Goal: Task Accomplishment & Management: Manage account settings

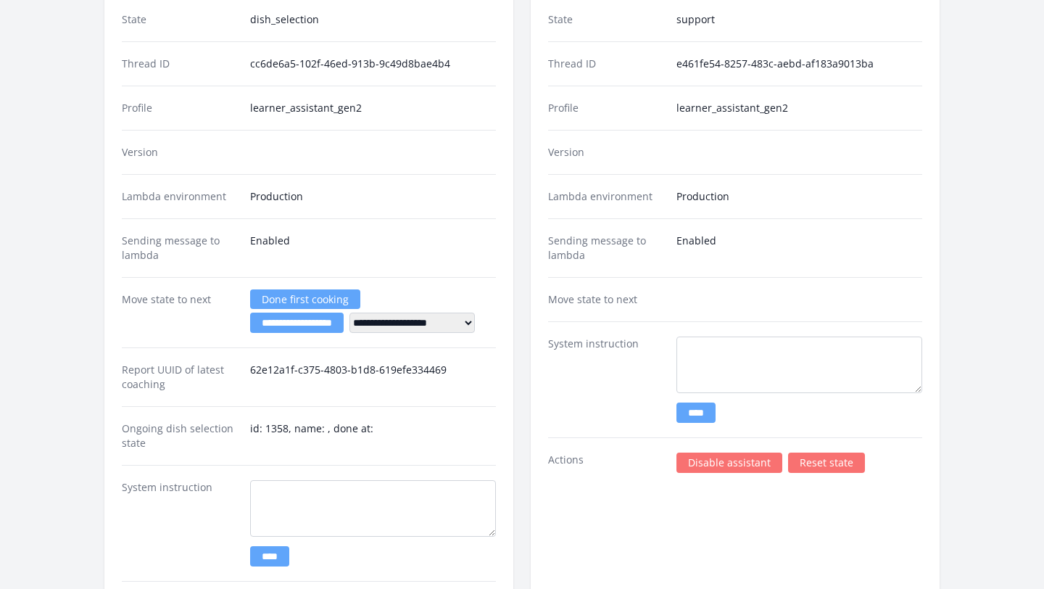
scroll to position [2999, 0]
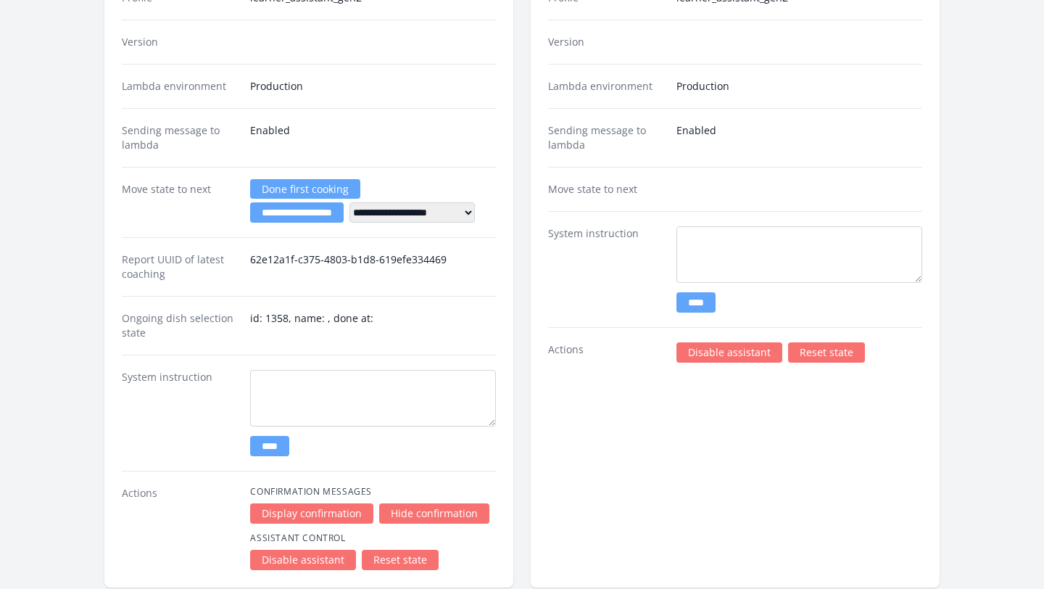
click at [716, 355] on link "Disable assistant" at bounding box center [729, 352] width 106 height 20
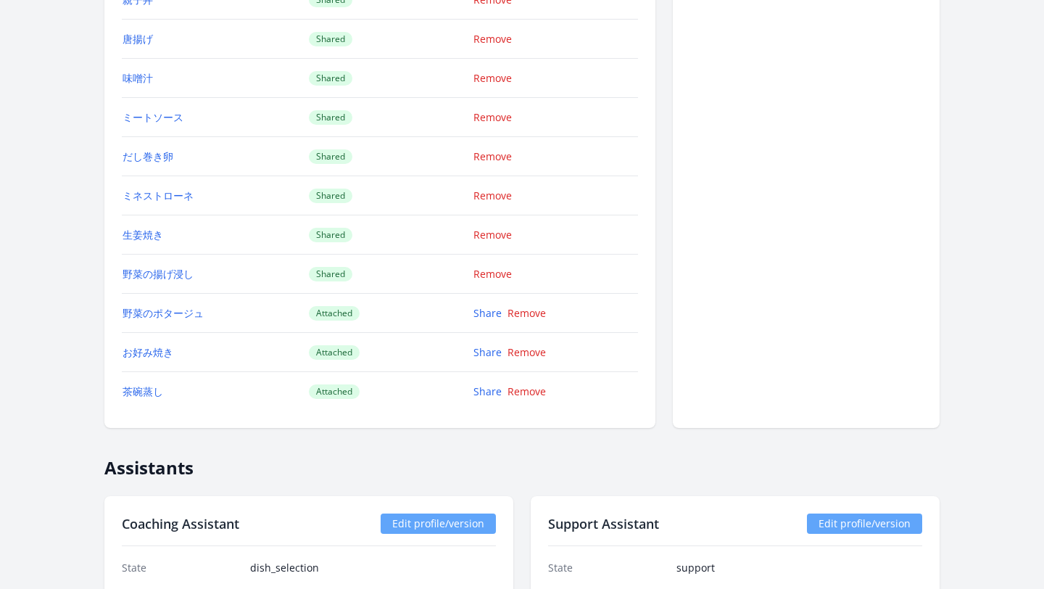
scroll to position [2240, 0]
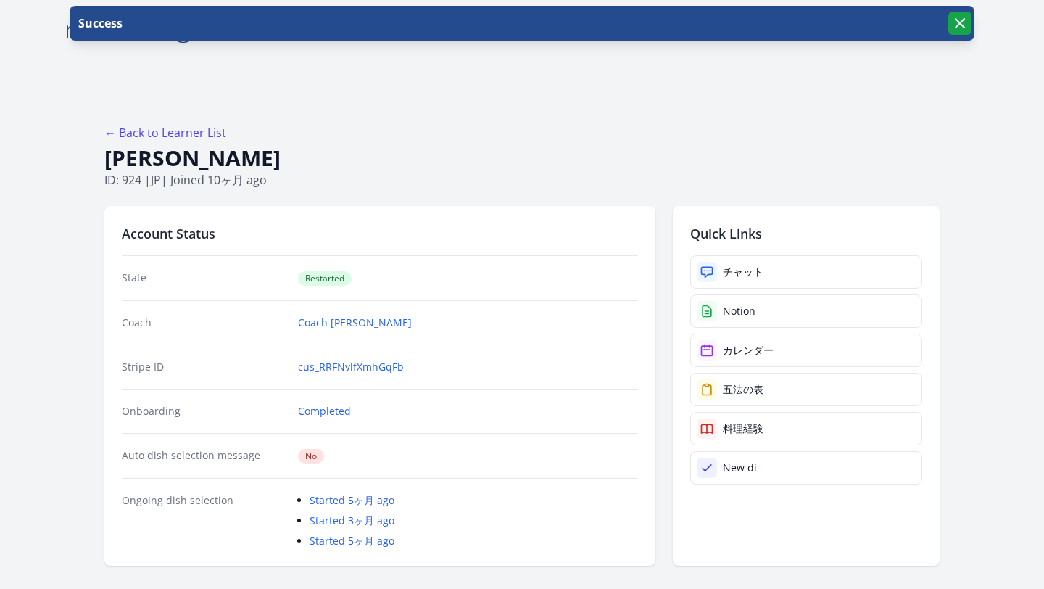
click at [958, 27] on icon "button" at bounding box center [959, 23] width 17 height 17
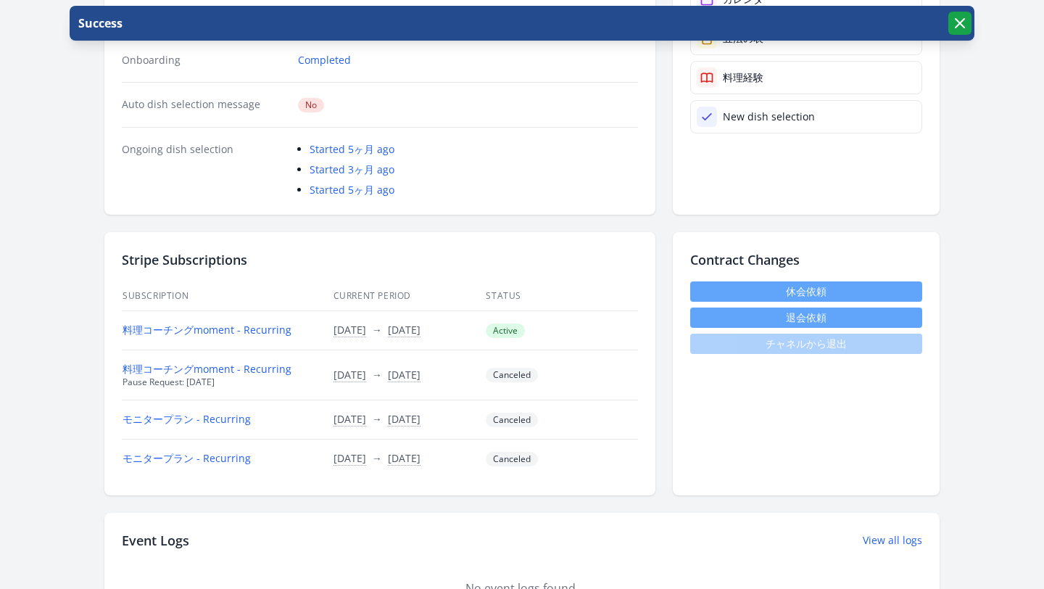
scroll to position [355, 0]
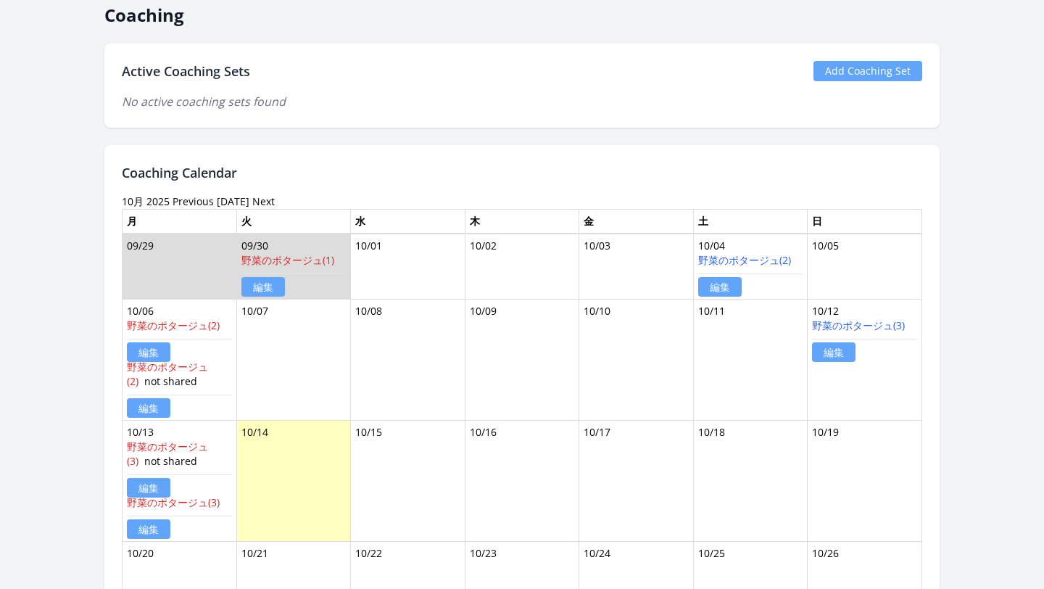
scroll to position [606, 0]
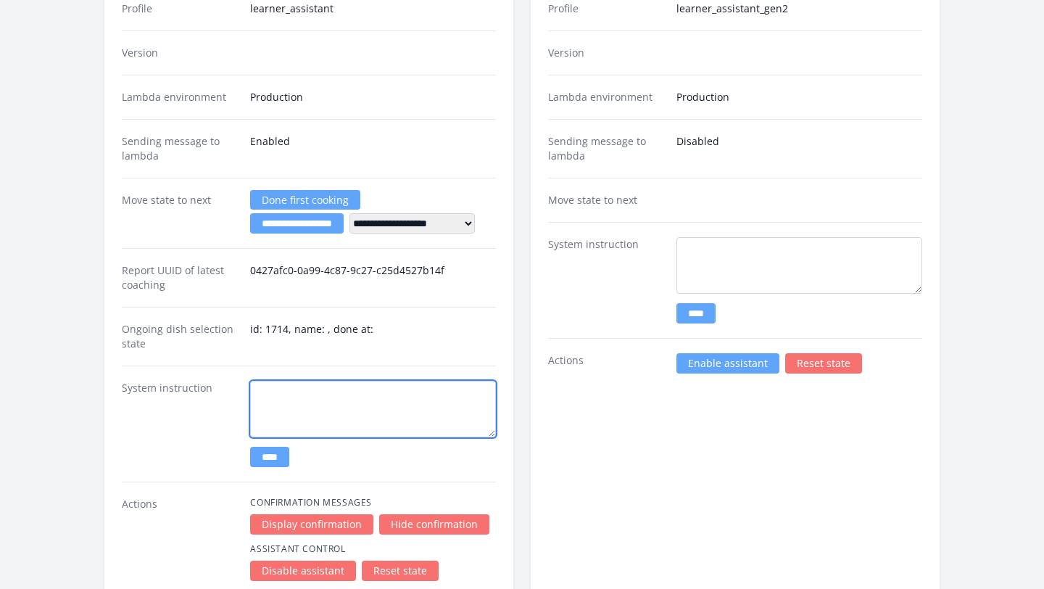
click at [366, 385] on textarea at bounding box center [373, 409] width 246 height 57
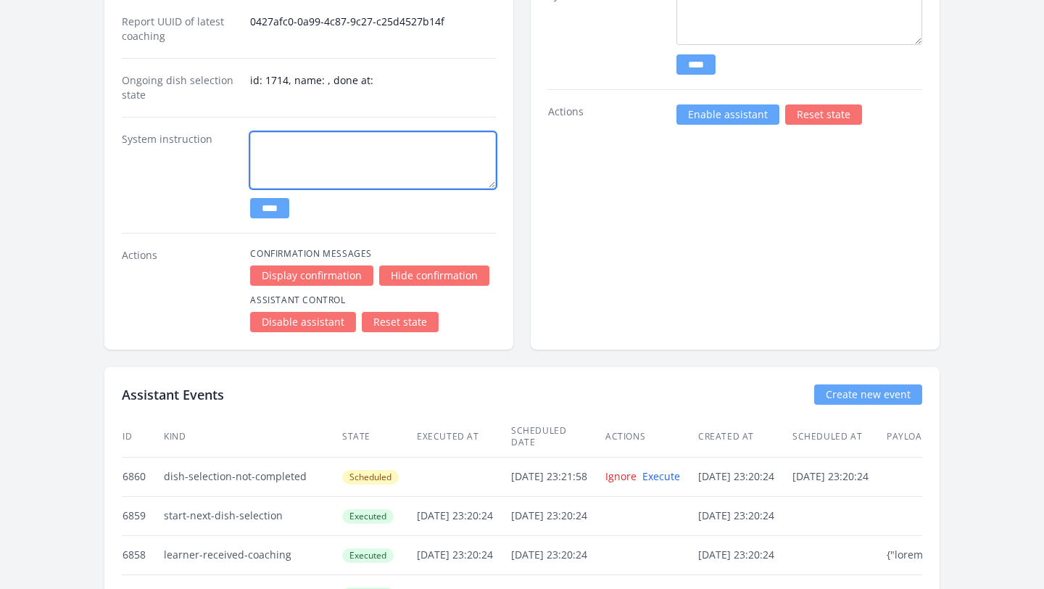
scroll to position [3204, 0]
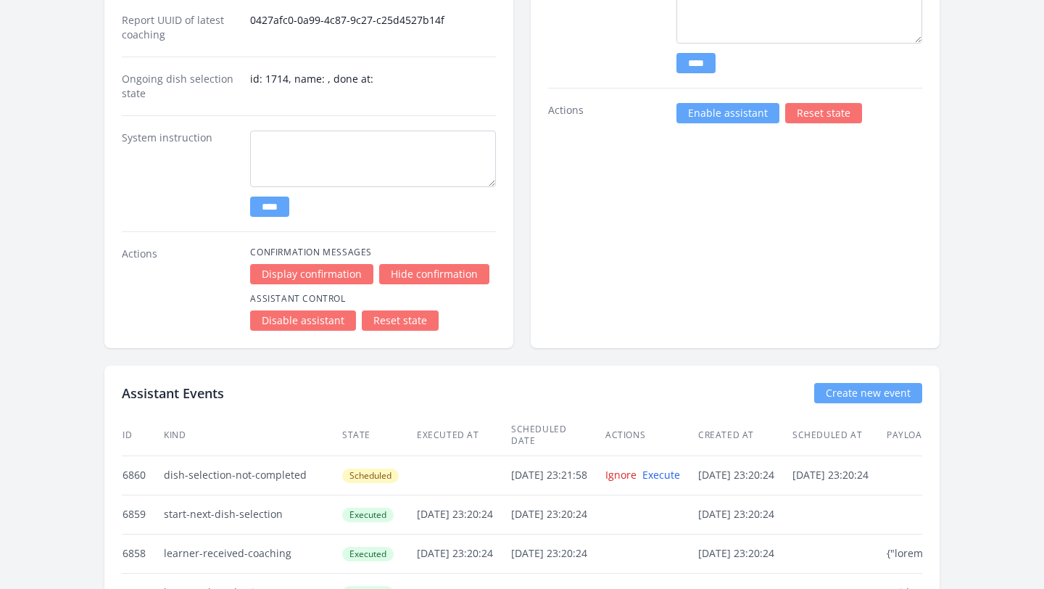
click at [313, 320] on link "Disable assistant" at bounding box center [303, 320] width 106 height 20
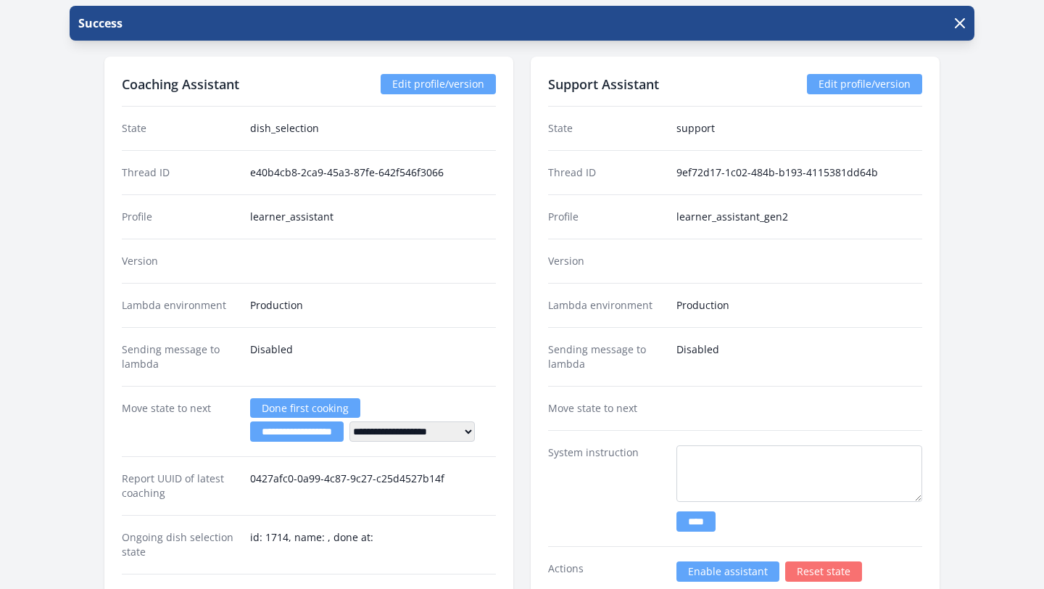
scroll to position [3166, 0]
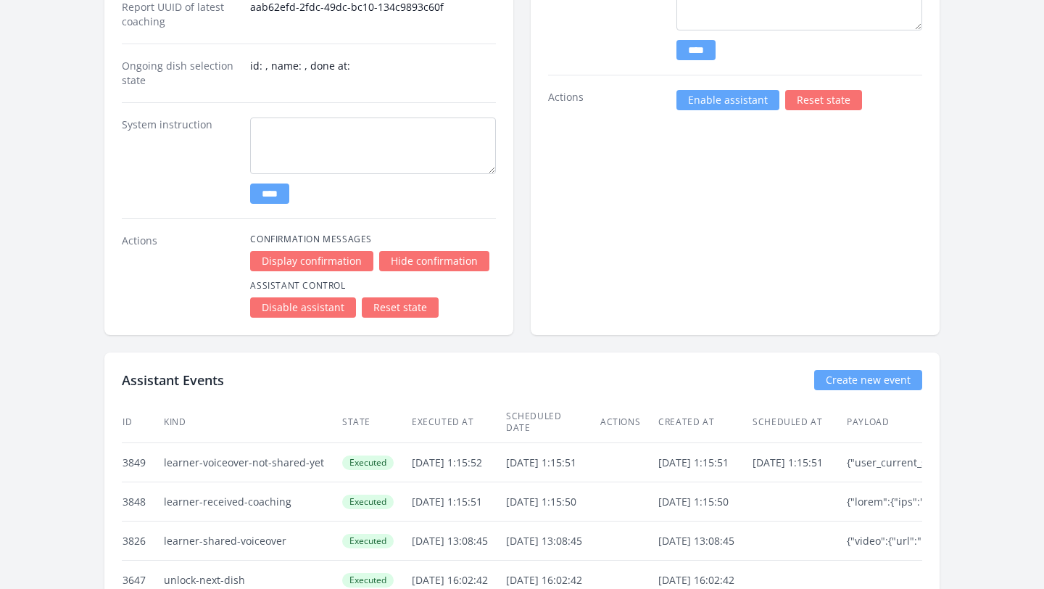
scroll to position [2641, 0]
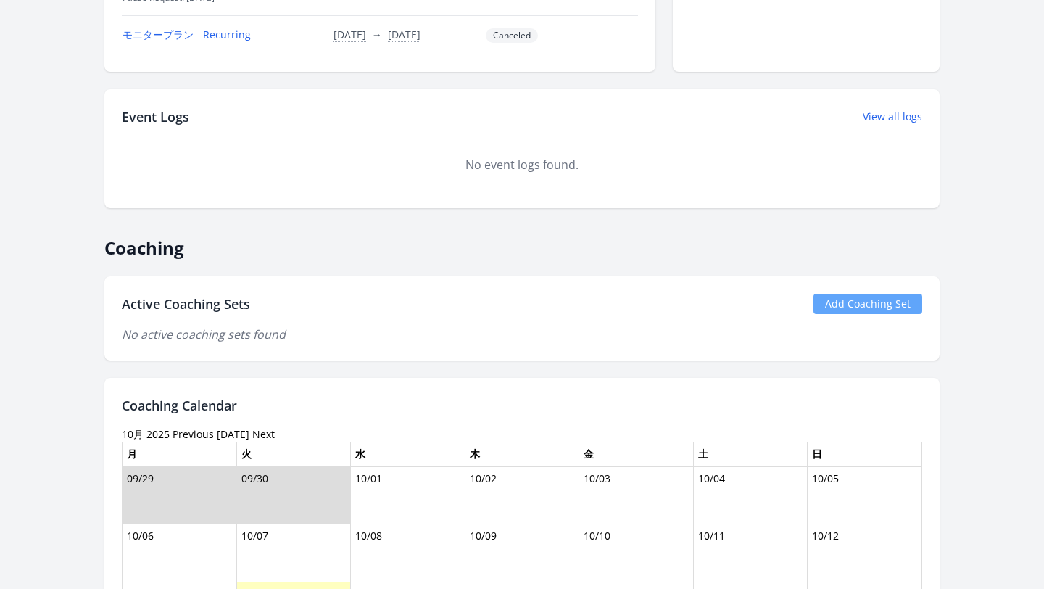
scroll to position [547, 0]
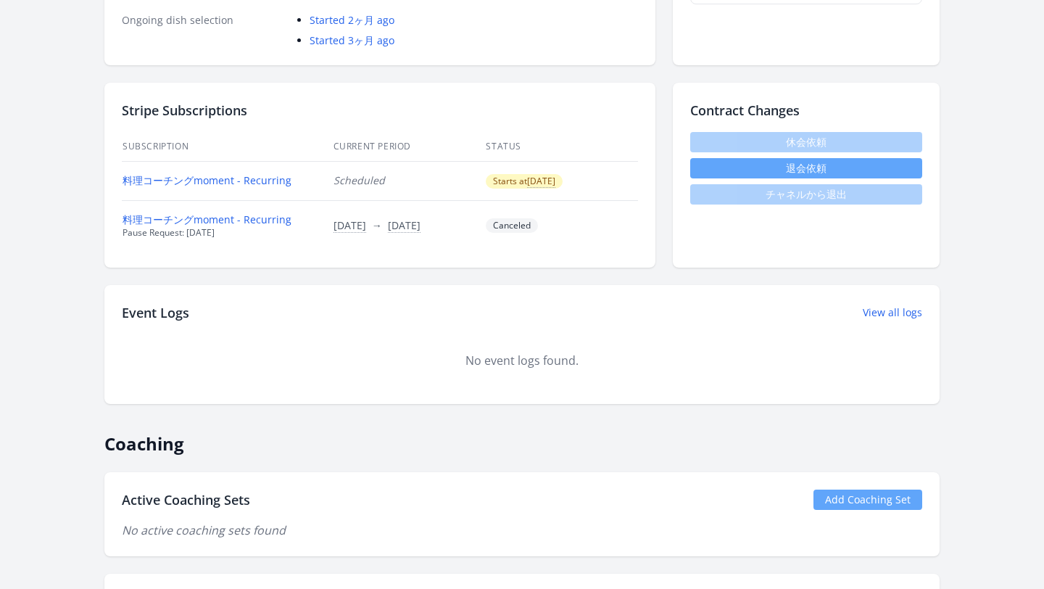
scroll to position [476, 0]
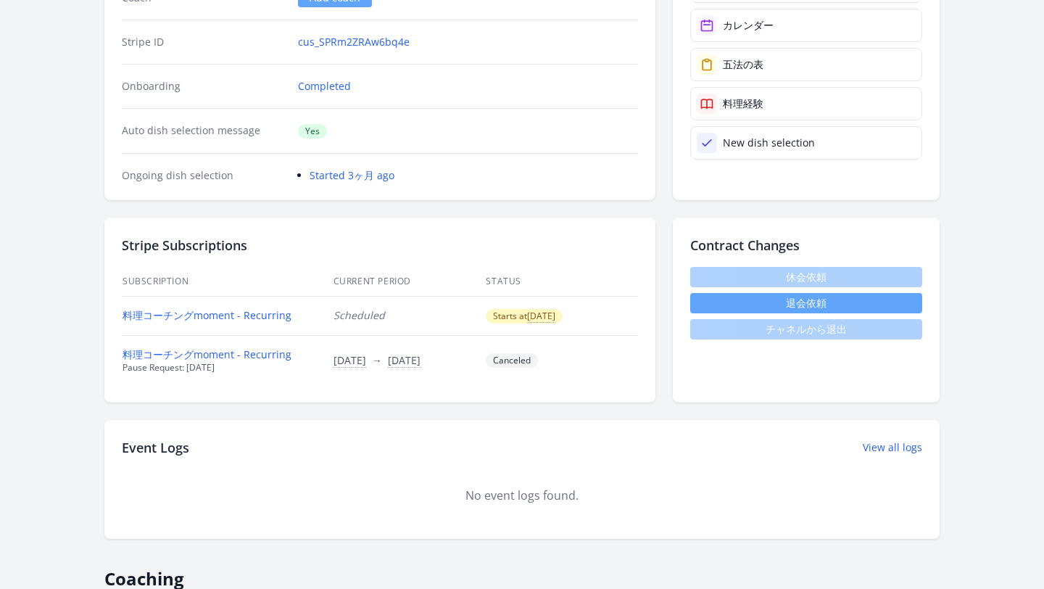
scroll to position [301, 0]
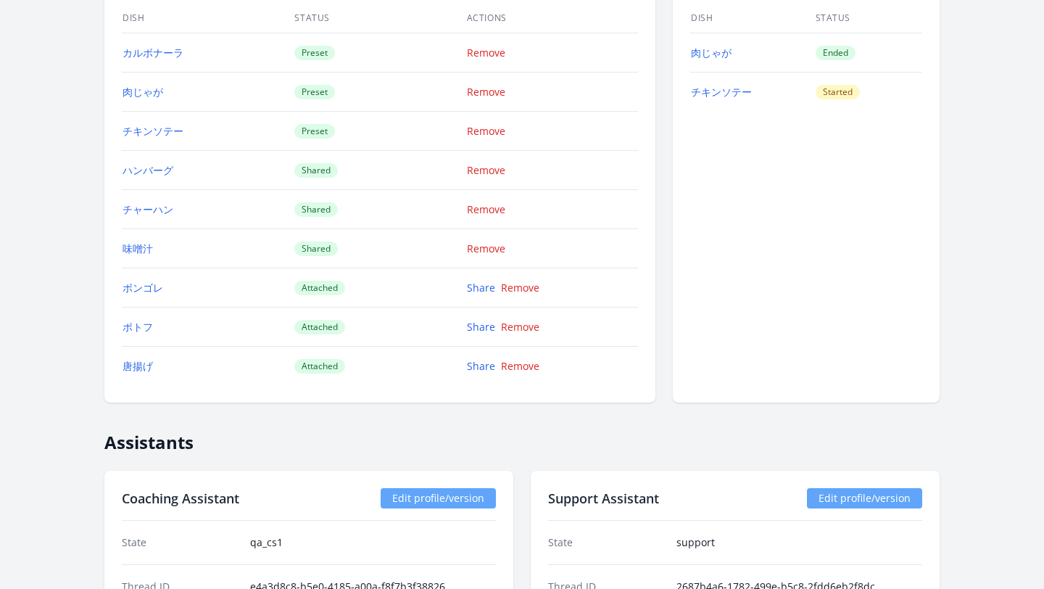
scroll to position [1324, 0]
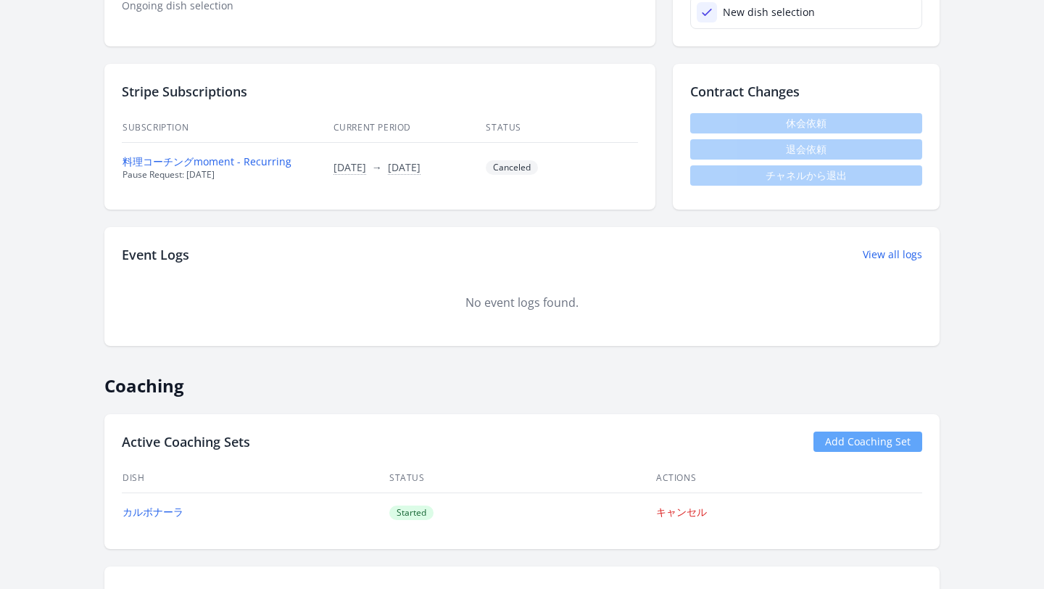
scroll to position [413, 0]
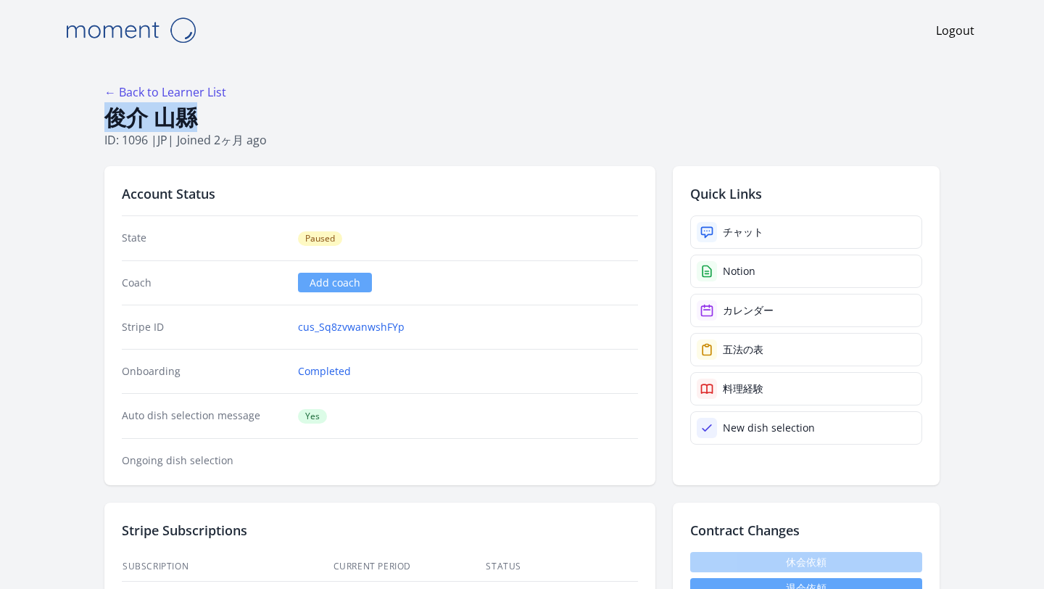
drag, startPoint x: 199, startPoint y: 117, endPoint x: 109, endPoint y: 117, distance: 89.2
click at [109, 117] on h1 "俊介 山縣" at bounding box center [521, 118] width 835 height 28
copy h1 "俊介 山縣"
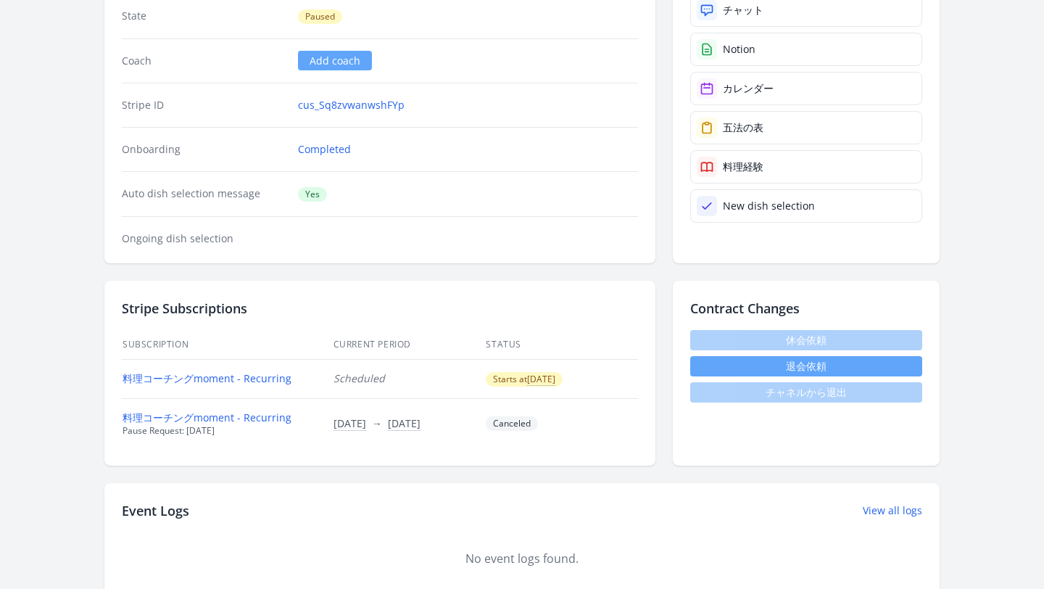
scroll to position [289, 0]
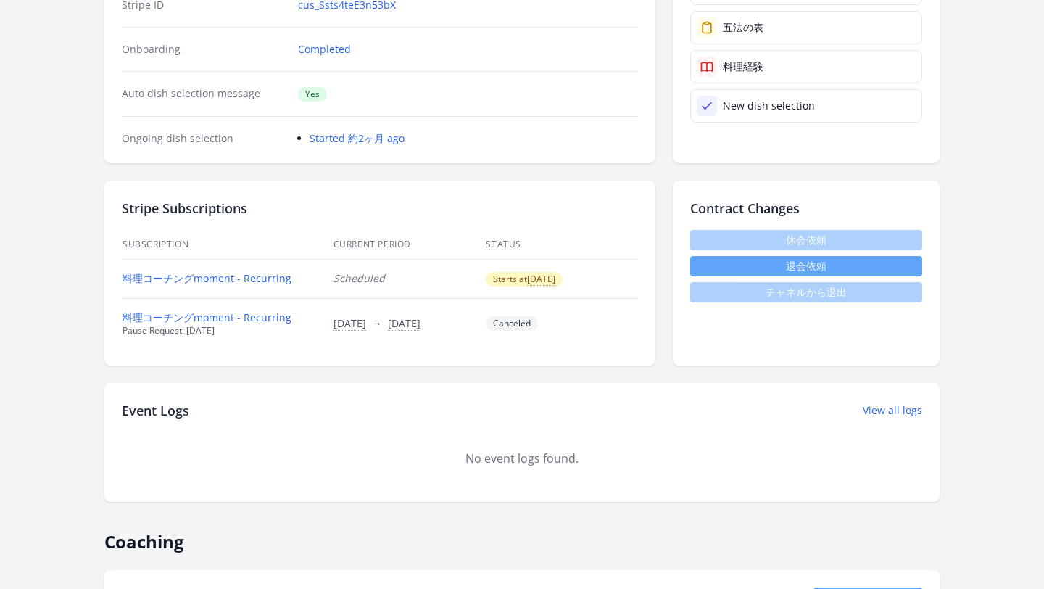
scroll to position [1, 0]
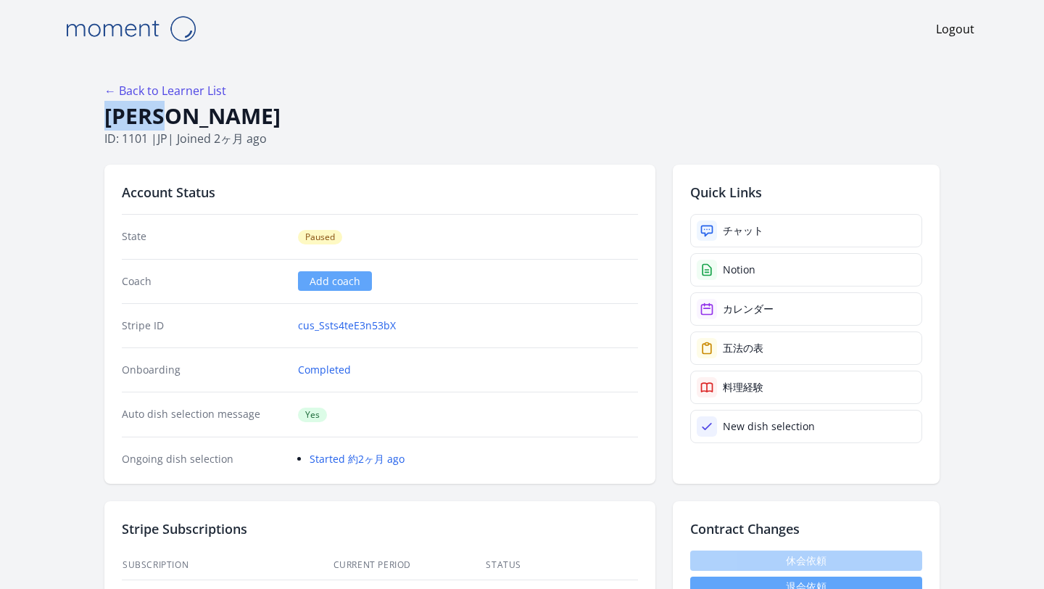
drag, startPoint x: 213, startPoint y: 109, endPoint x: 109, endPoint y: 117, distance: 104.7
click at [109, 117] on h1 "小池ひとみ" at bounding box center [521, 116] width 835 height 28
copy h1 "小池ひとみ"
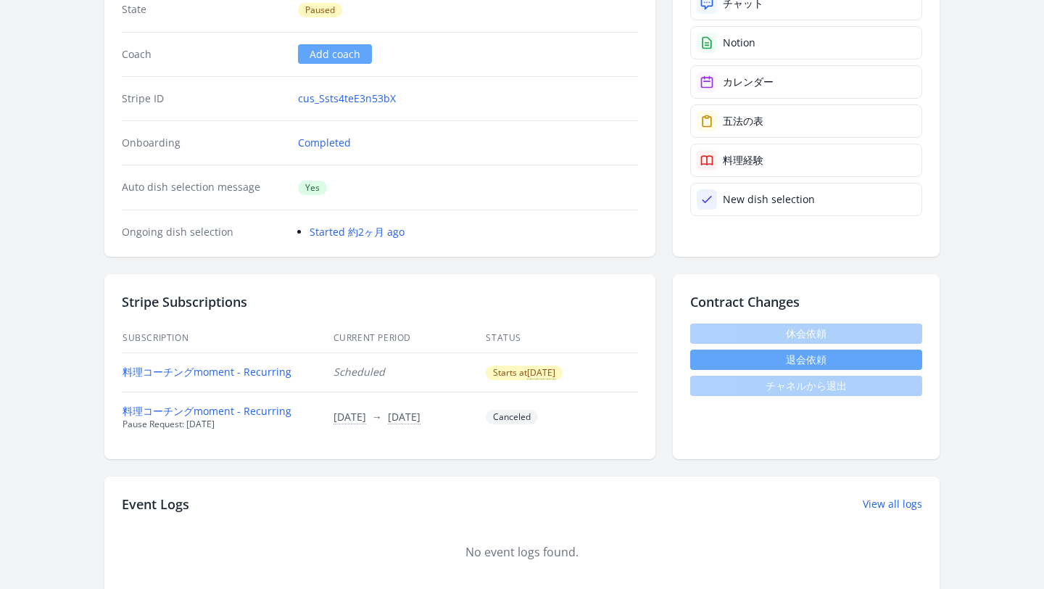
scroll to position [322, 0]
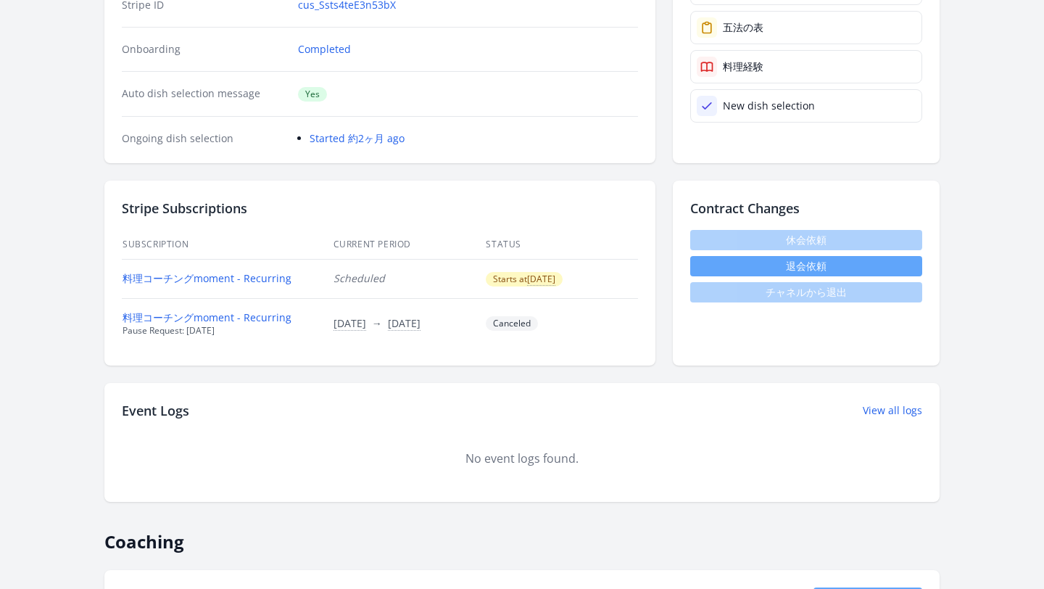
click at [250, 291] on td "料理コーチングmoment - Recurring" at bounding box center [227, 278] width 211 height 39
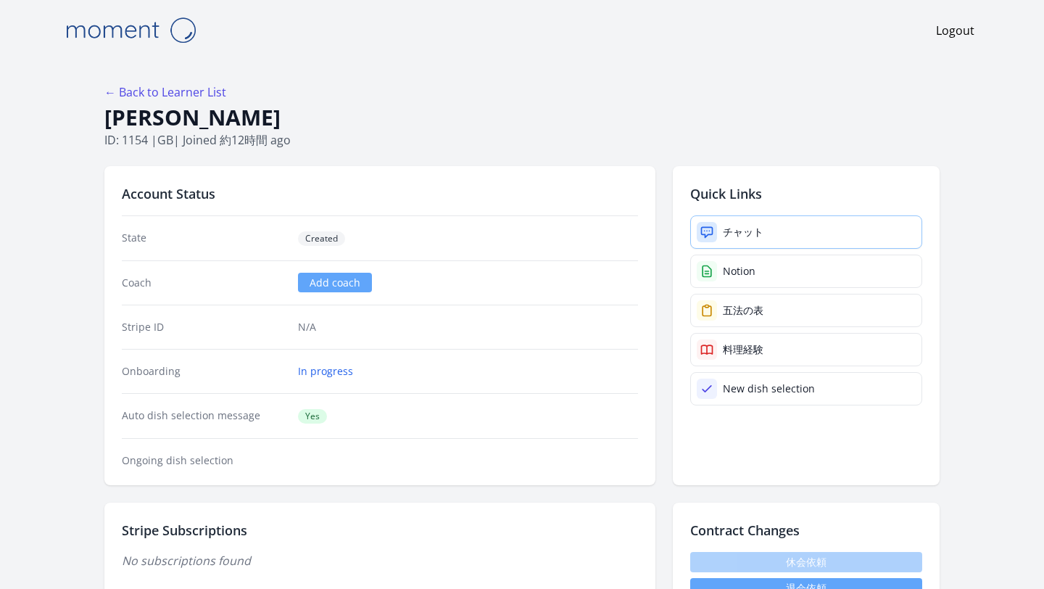
click at [694, 233] on link "チャット" at bounding box center [806, 231] width 232 height 33
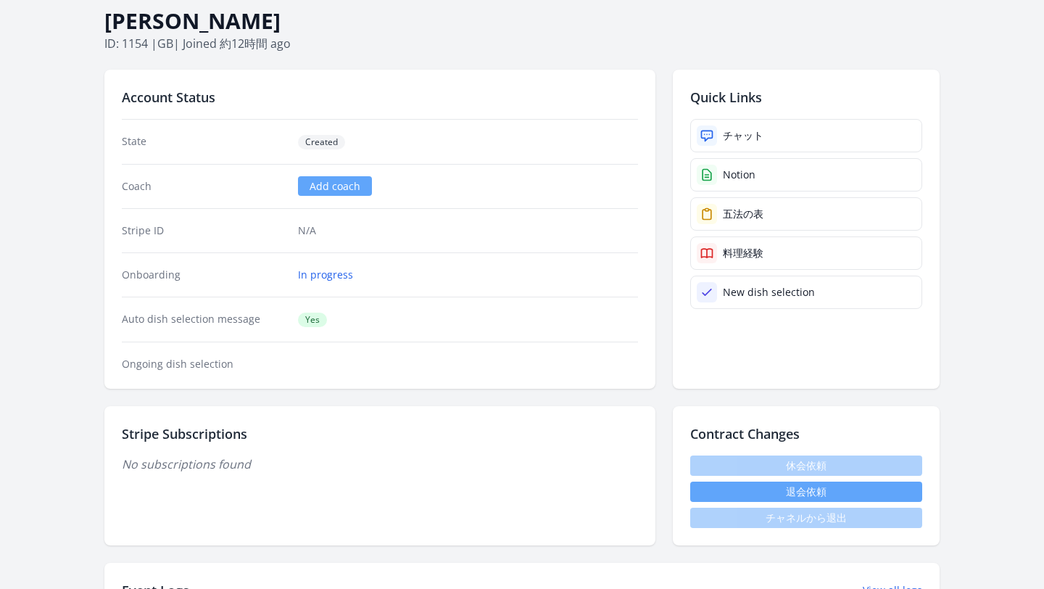
scroll to position [140, 0]
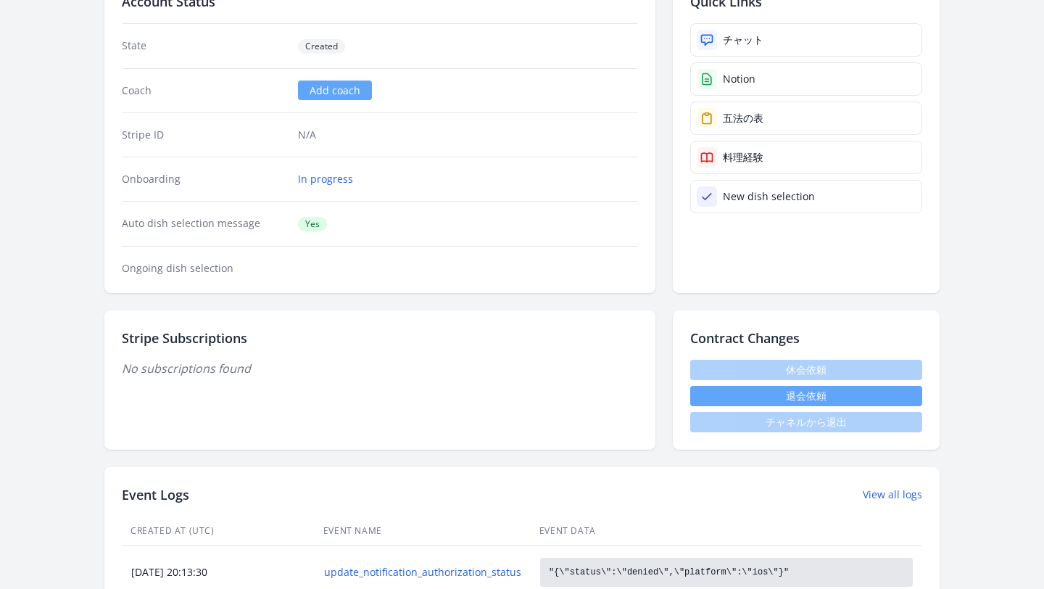
click at [267, 376] on p "No subscriptions found" at bounding box center [380, 368] width 516 height 17
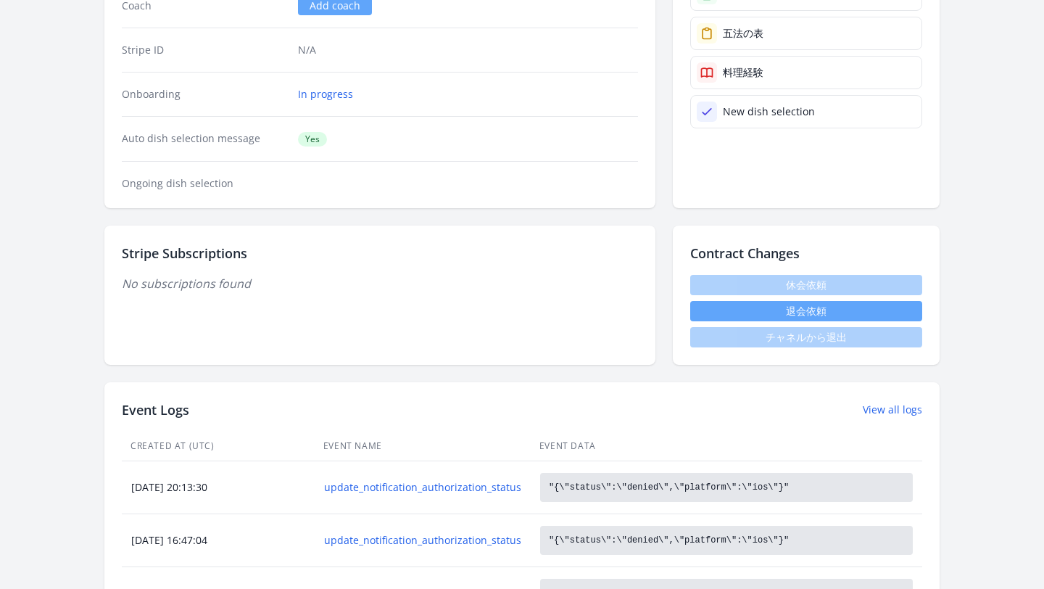
scroll to position [0, 0]
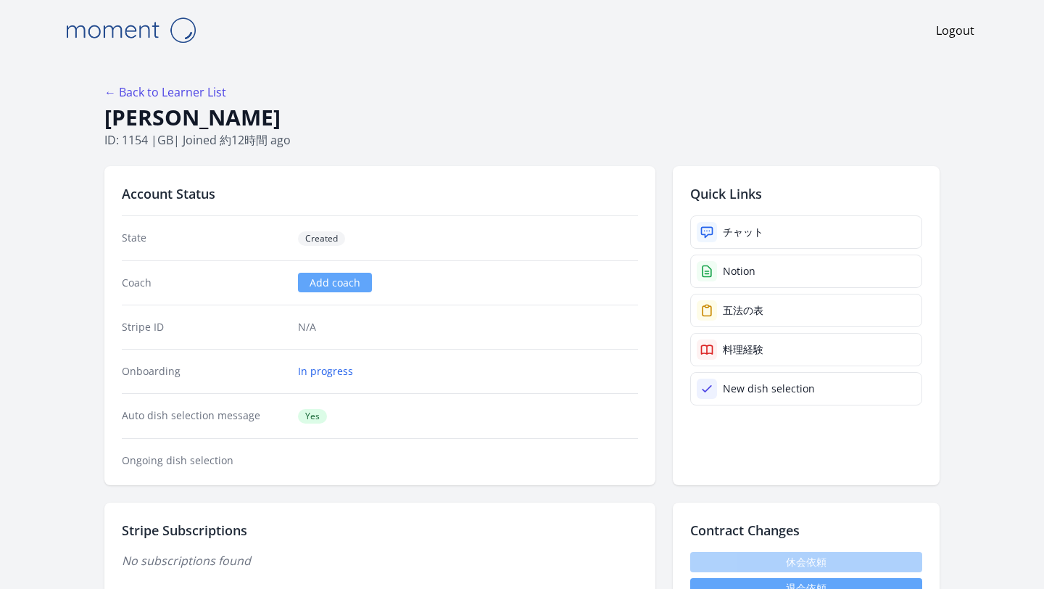
click at [304, 340] on div "Stripe ID N/A" at bounding box center [380, 327] width 516 height 44
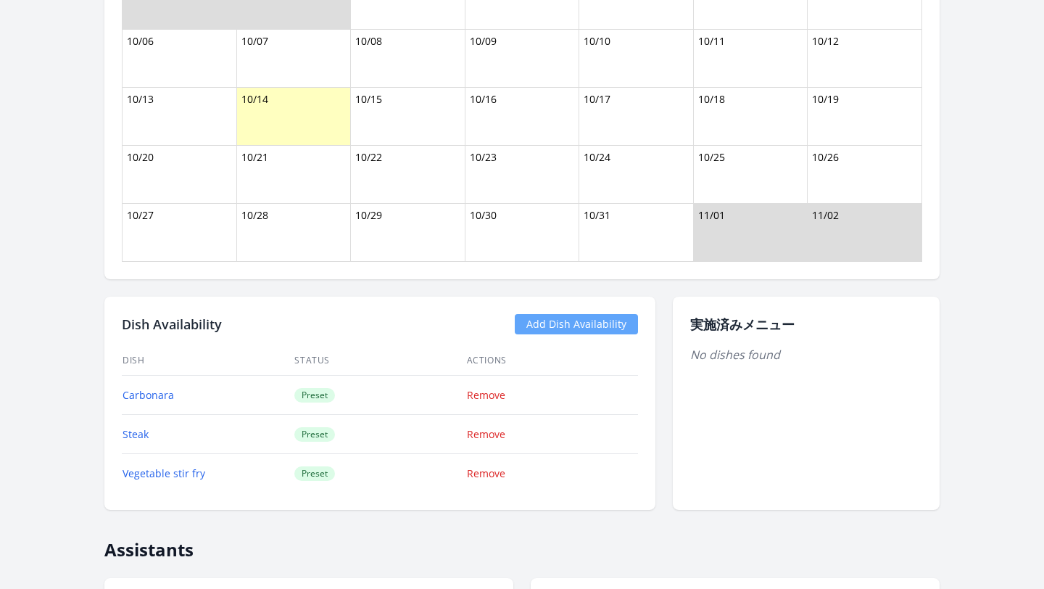
scroll to position [1645, 0]
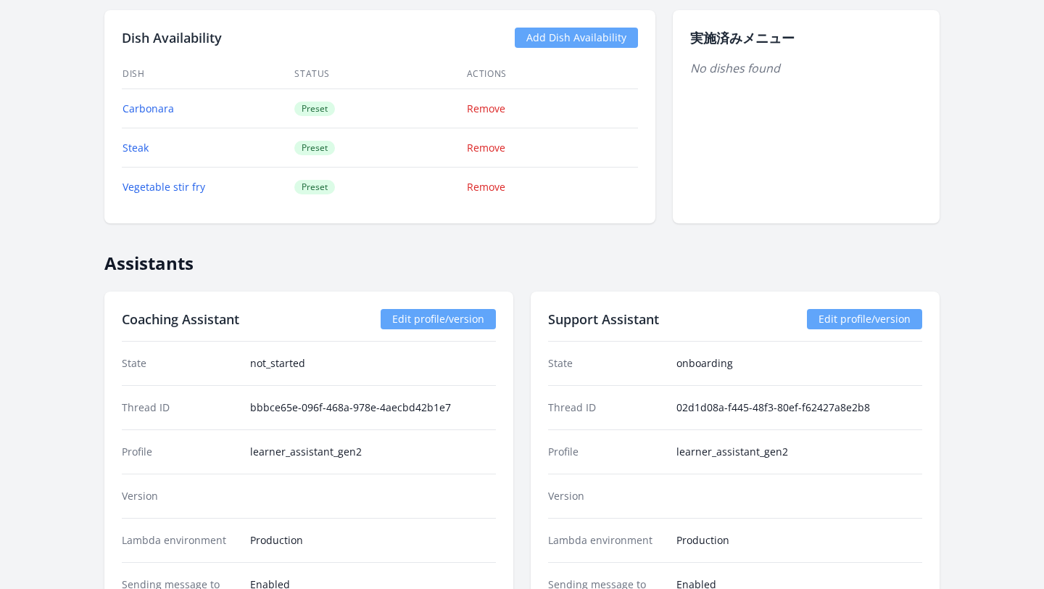
click at [303, 260] on h2 "Assistants" at bounding box center [521, 257] width 835 height 33
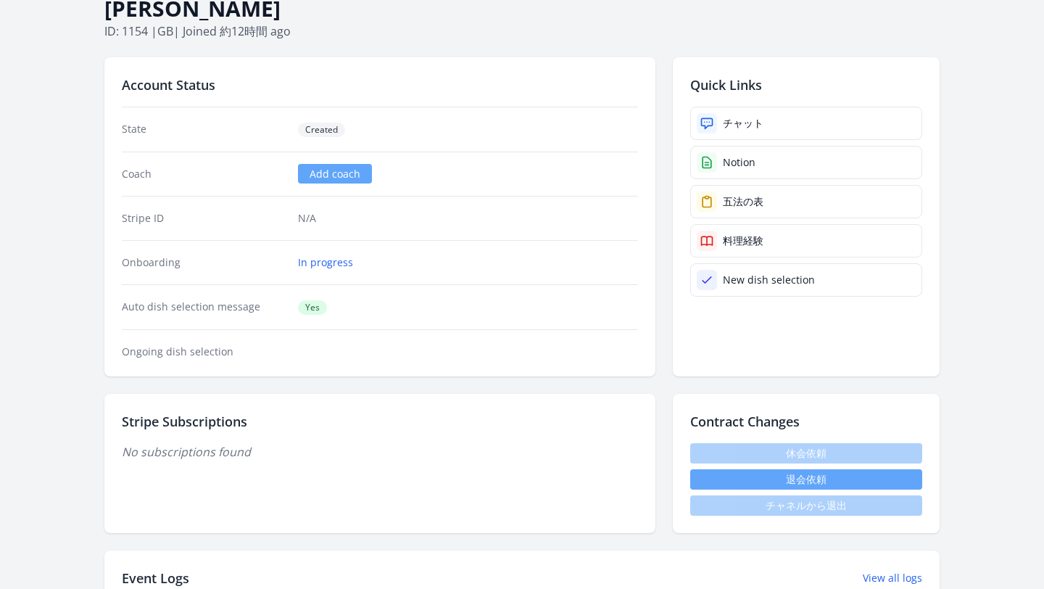
scroll to position [0, 0]
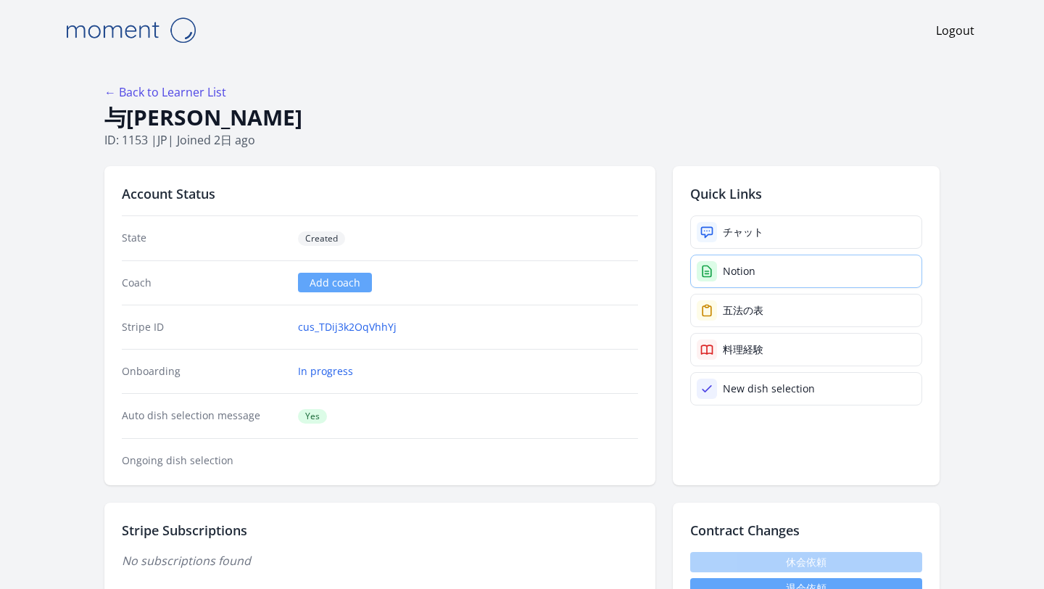
click at [727, 278] on link "Notion" at bounding box center [806, 270] width 232 height 33
